Goal: Find contact information: Find contact information

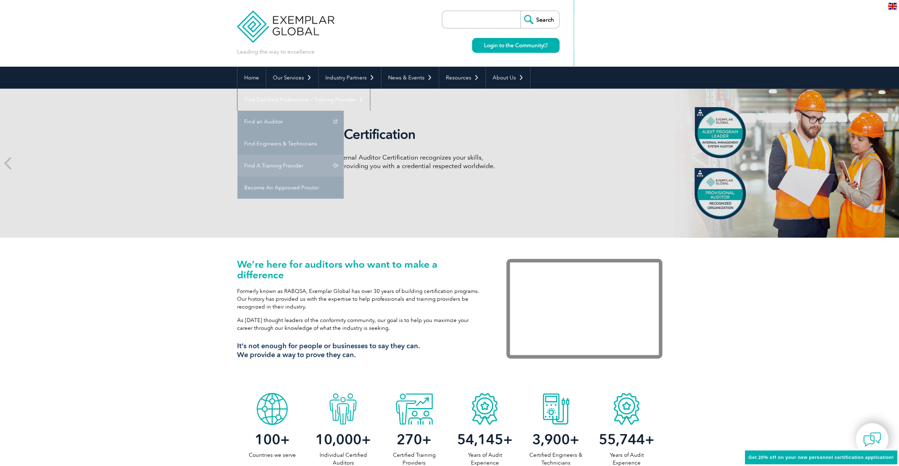
click at [344, 154] on link "Find A Training Provider" at bounding box center [290, 165] width 106 height 22
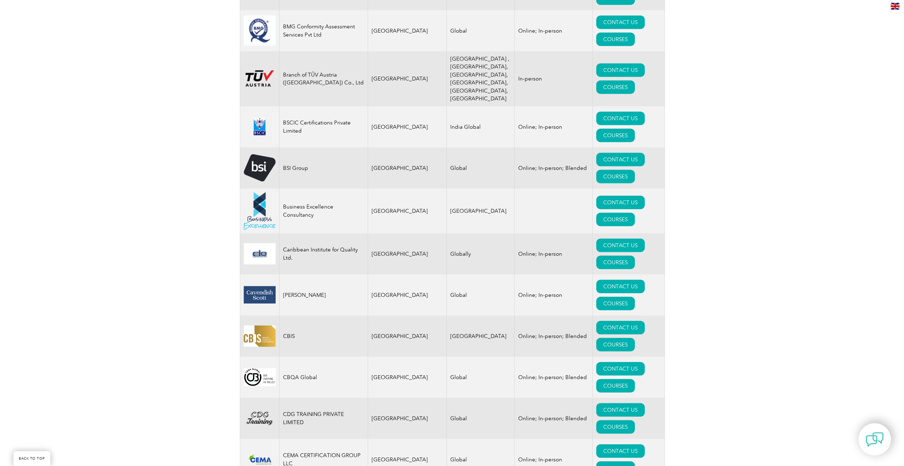
scroll to position [1732, 0]
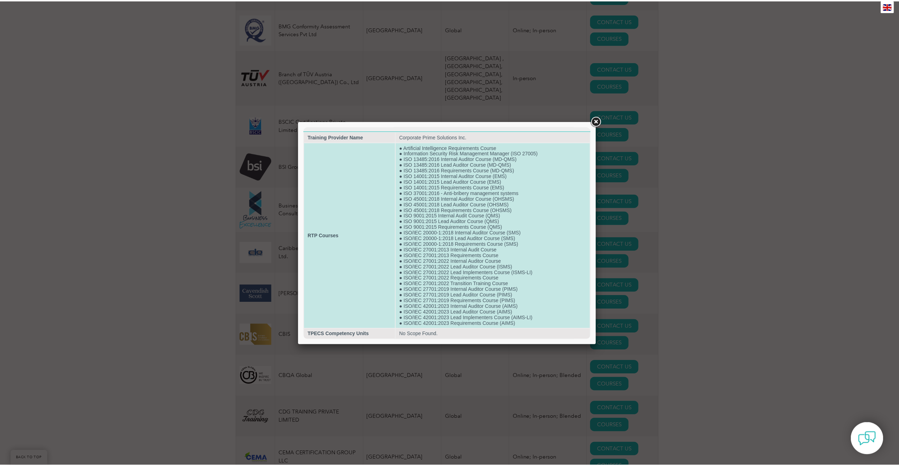
scroll to position [3, 0]
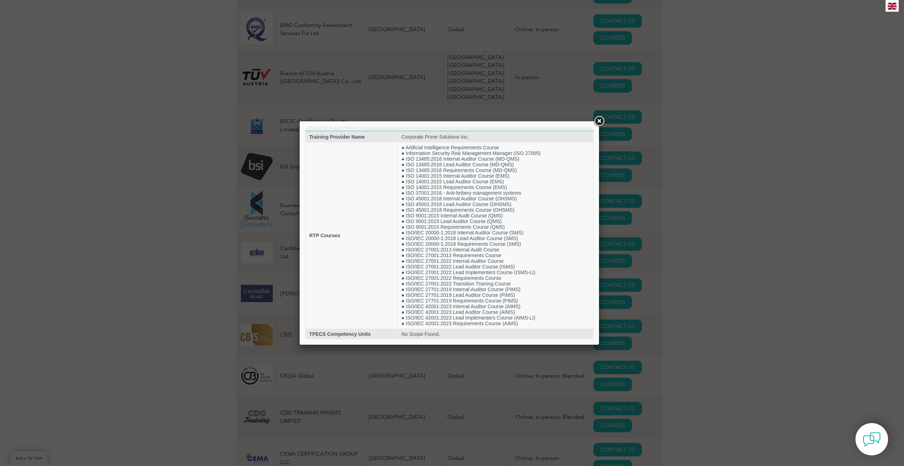
click at [598, 120] on link at bounding box center [599, 121] width 13 height 13
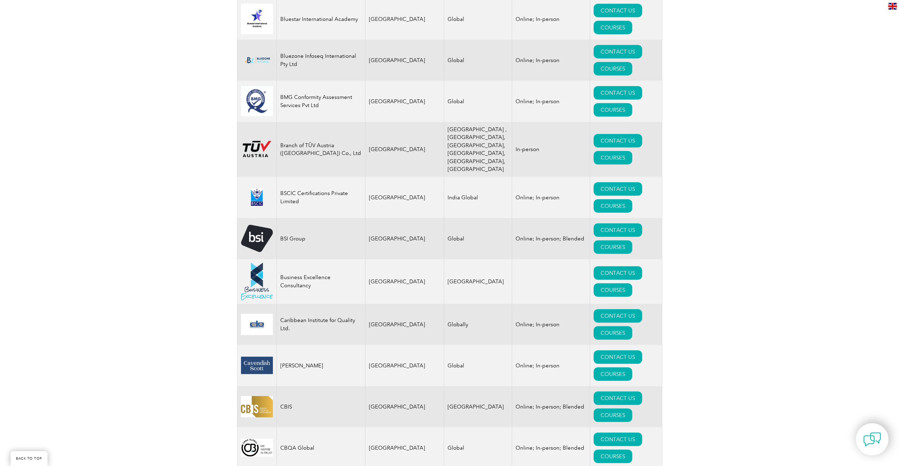
scroll to position [1658, 0]
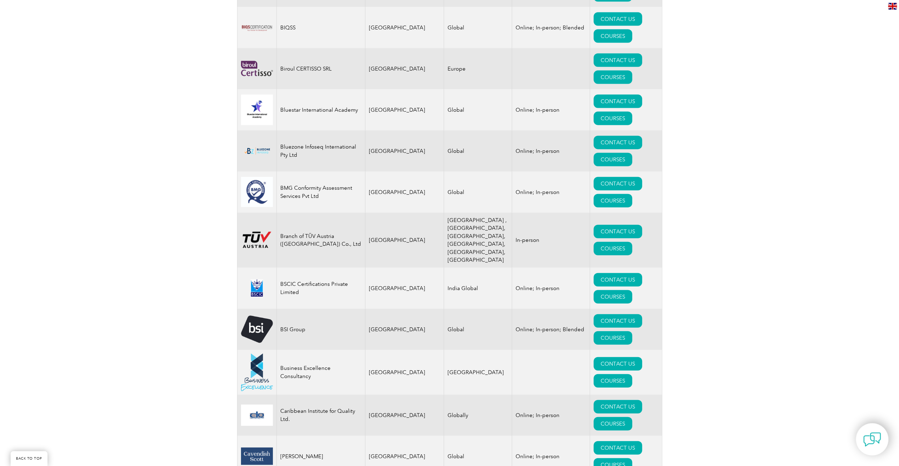
scroll to position [1568, 0]
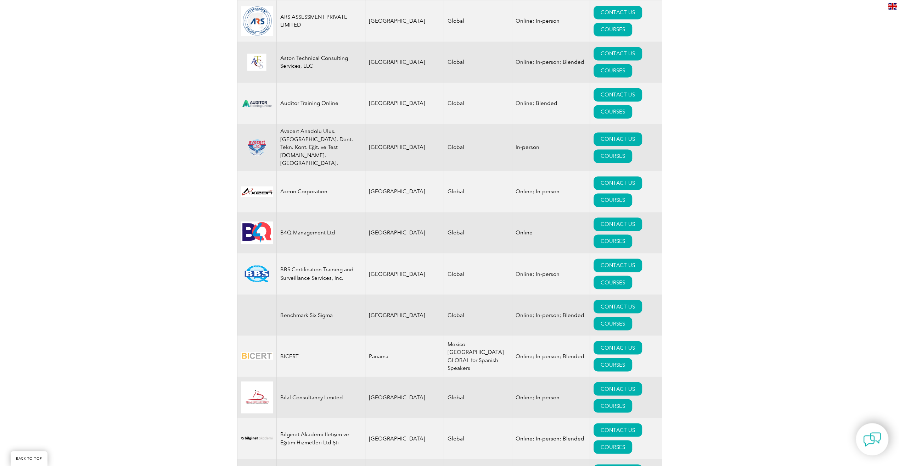
scroll to position [1077, 0]
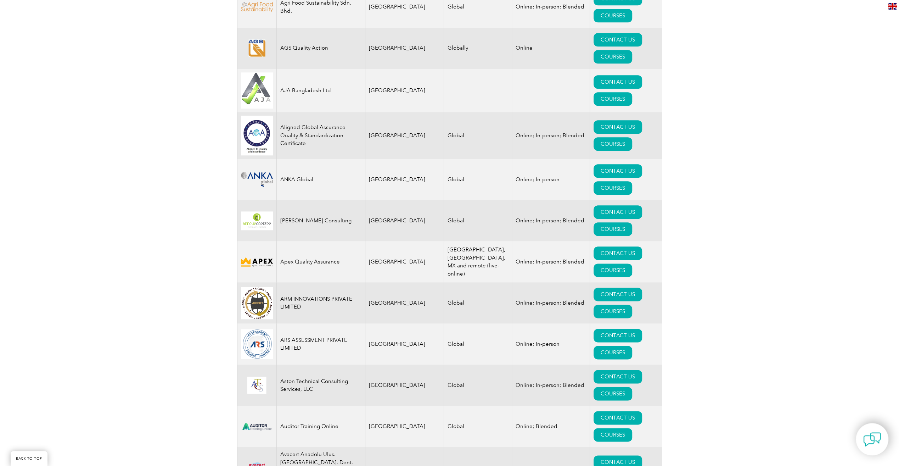
scroll to position [754, 0]
click at [593, 329] on link "CONTACT US" at bounding box center [617, 335] width 49 height 13
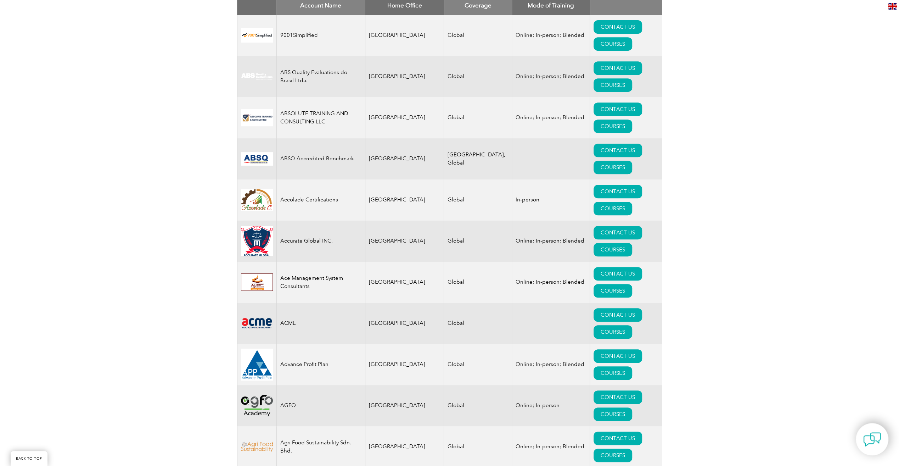
scroll to position [315, 0]
click at [593, 267] on link "CONTACT US" at bounding box center [617, 273] width 49 height 13
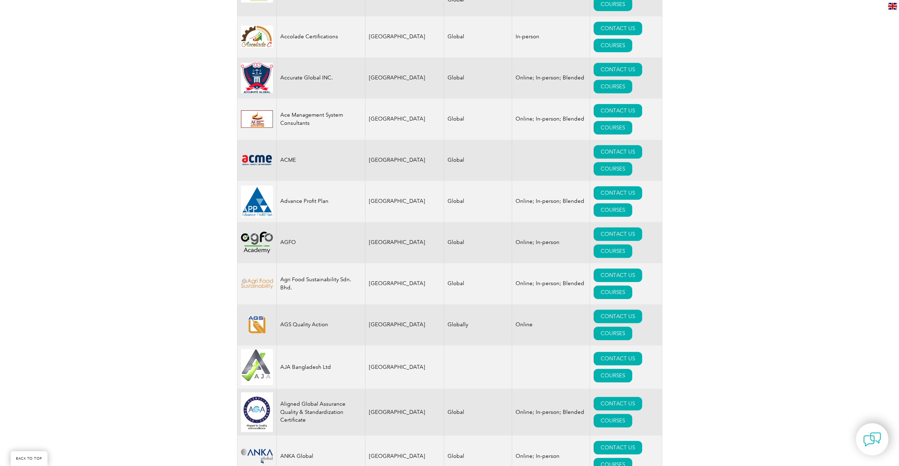
scroll to position [480, 0]
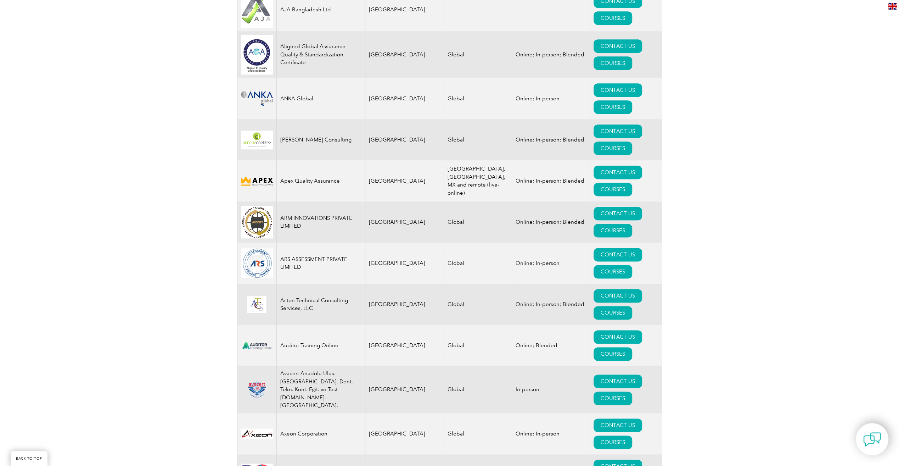
scroll to position [837, 0]
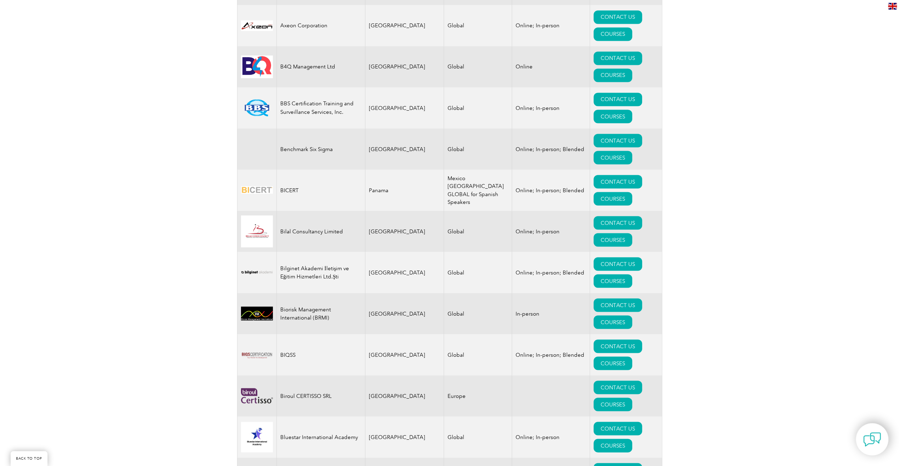
scroll to position [1247, 0]
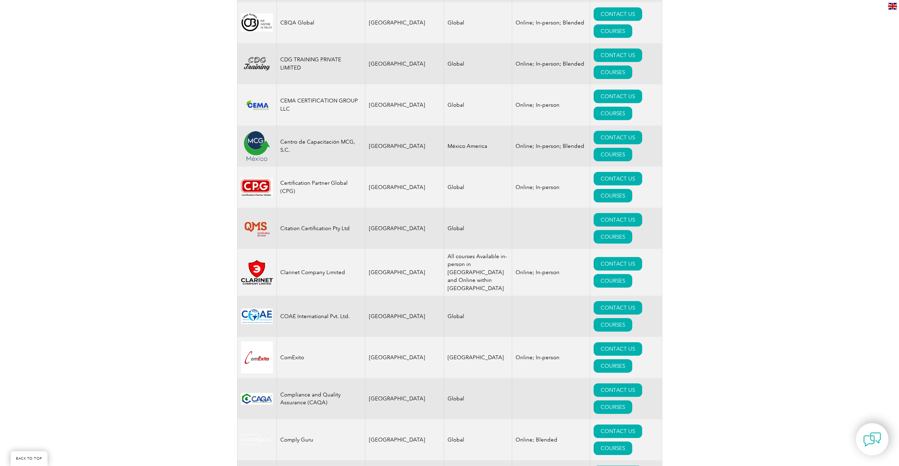
scroll to position [2085, 0]
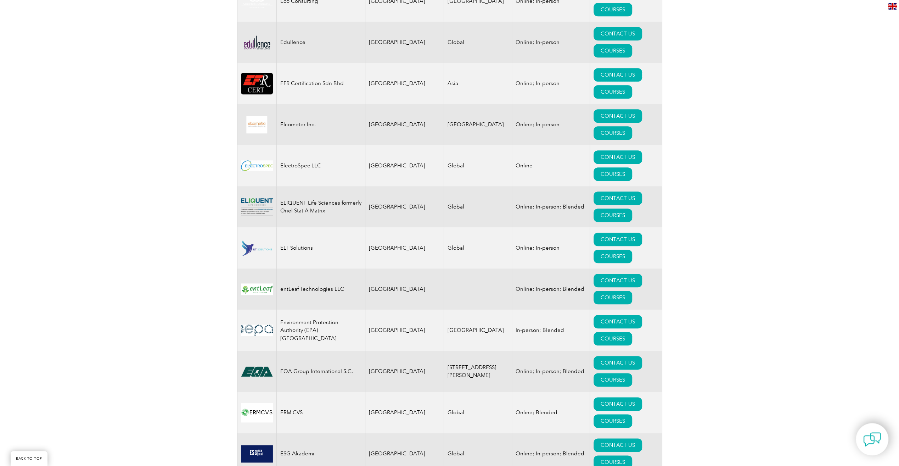
scroll to position [3347, 0]
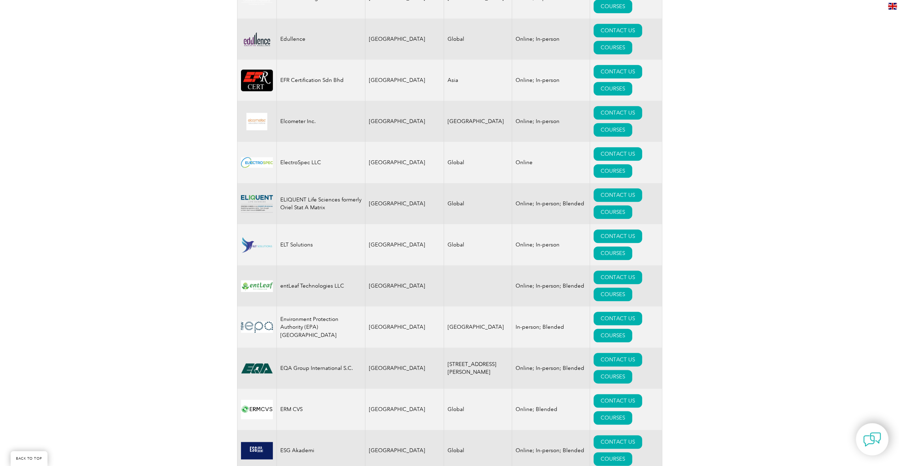
scroll to position [3349, 0]
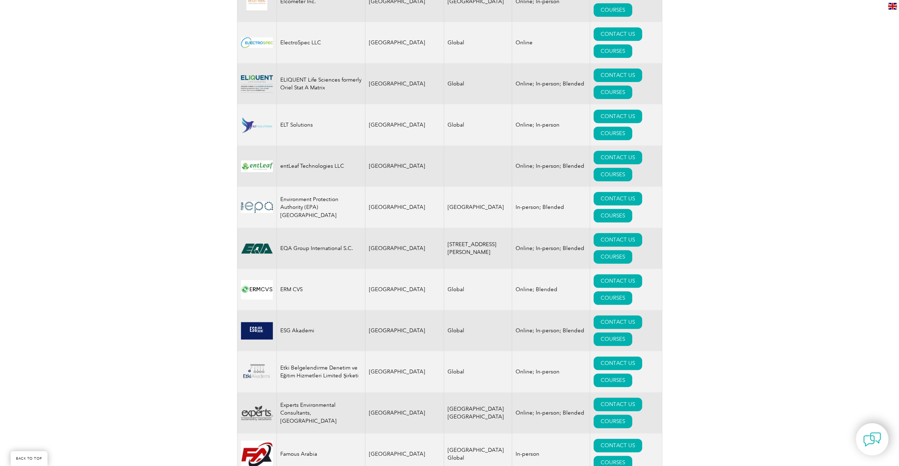
scroll to position [3468, 0]
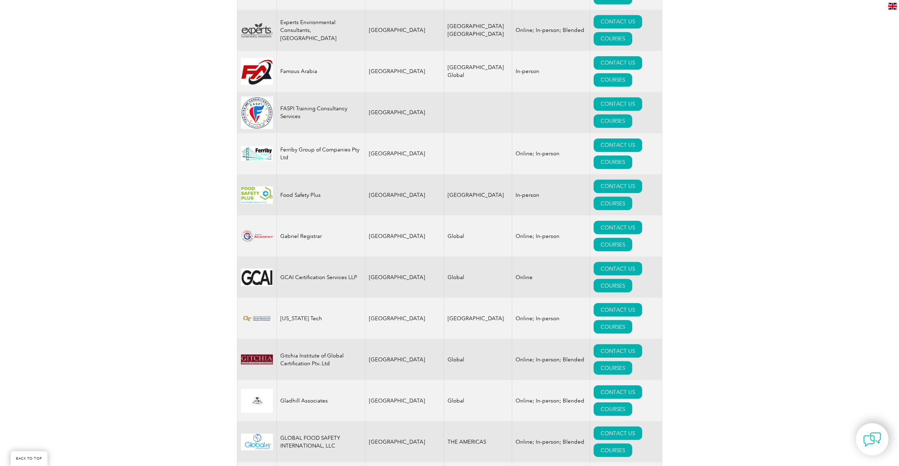
scroll to position [3851, 0]
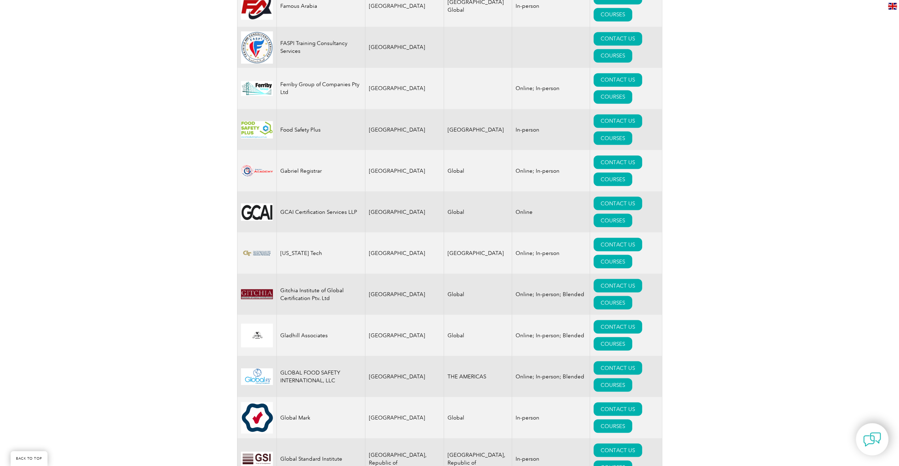
scroll to position [3919, 0]
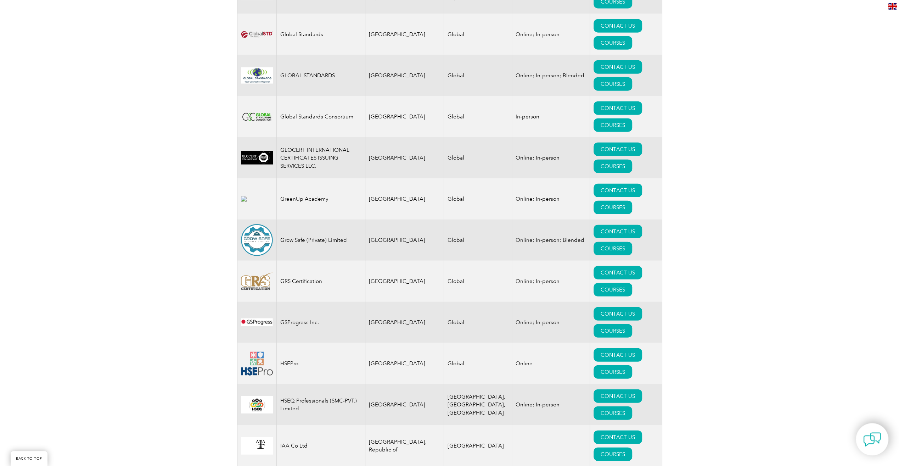
scroll to position [4381, 0]
